Goal: Task Accomplishment & Management: Manage account settings

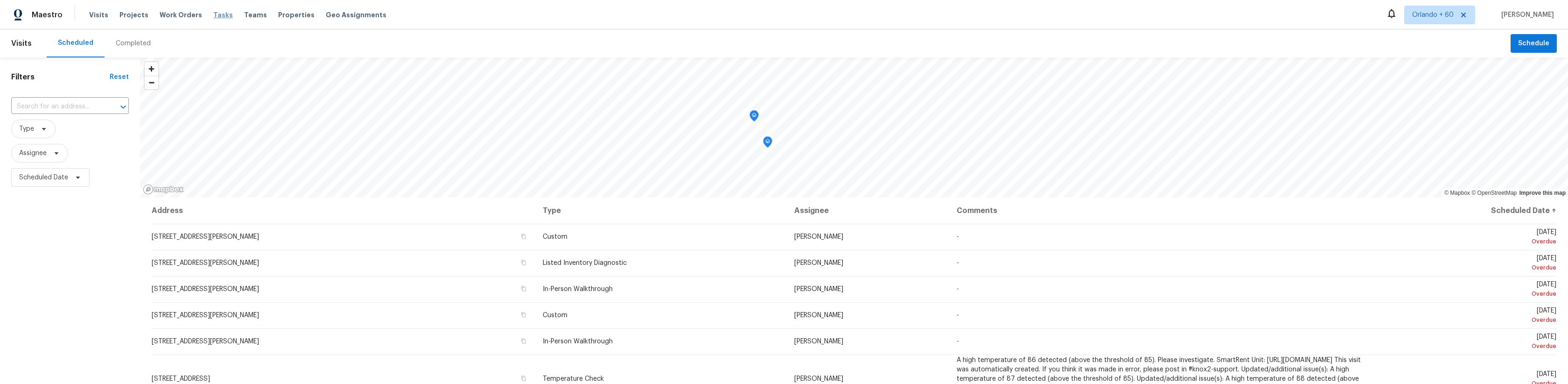
click at [213, 14] on span "Tasks" at bounding box center [223, 15] width 20 height 7
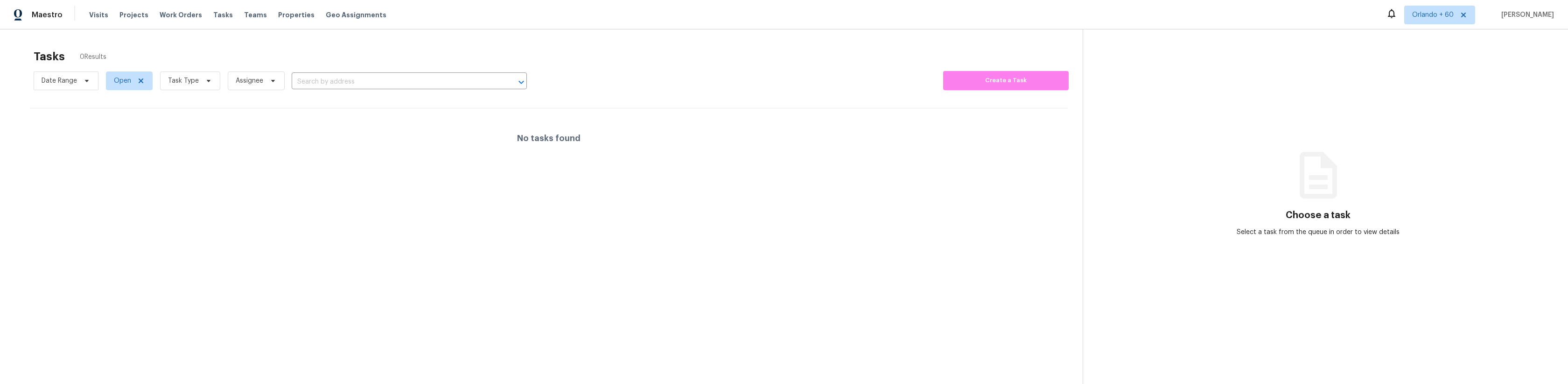
drag, startPoint x: 158, startPoint y: 117, endPoint x: 141, endPoint y: 98, distance: 25.5
click at [154, 114] on div "No tasks found" at bounding box center [549, 138] width 1038 height 60
click at [140, 80] on icon at bounding box center [141, 81] width 5 height 5
click at [249, 196] on section "Tasks 0 Results Date Range Status Task Type Assignee ​ Create a Task No tasks f…" at bounding box center [549, 229] width 1068 height 369
